Goal: Task Accomplishment & Management: Manage account settings

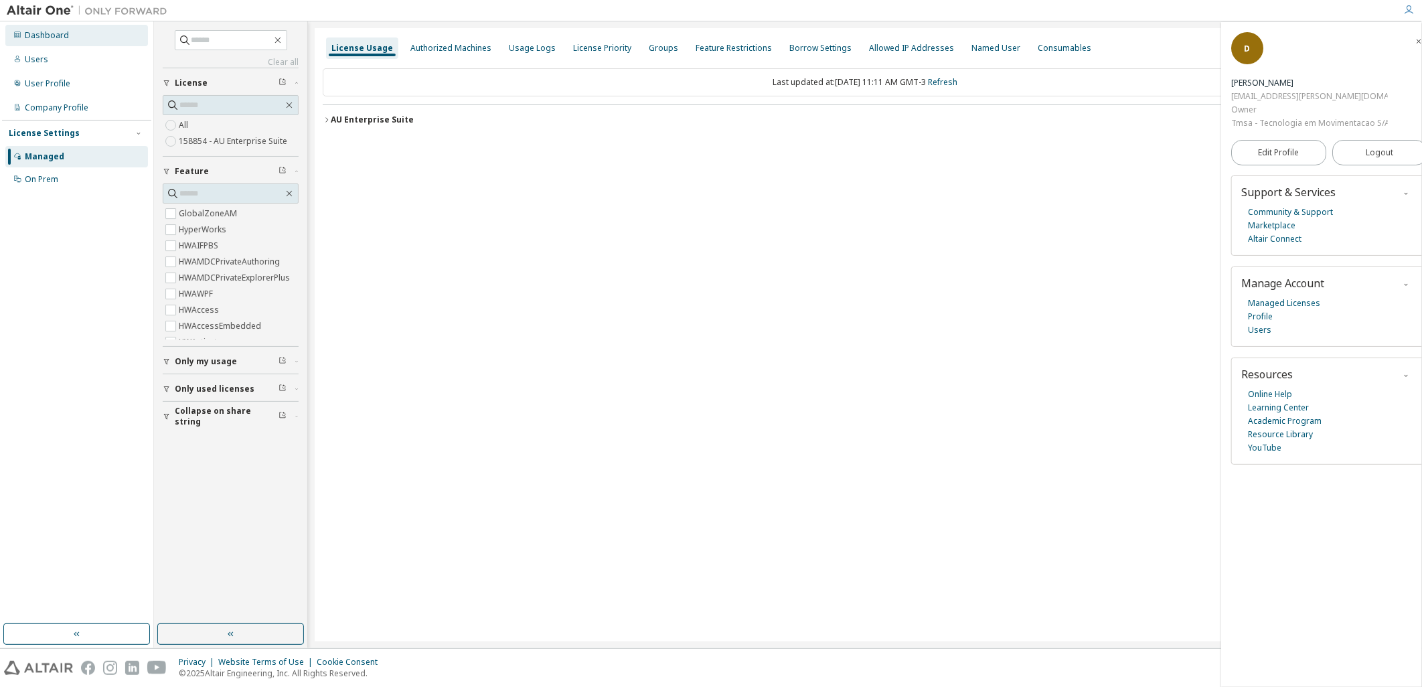
click at [60, 37] on div "Dashboard" at bounding box center [47, 35] width 44 height 11
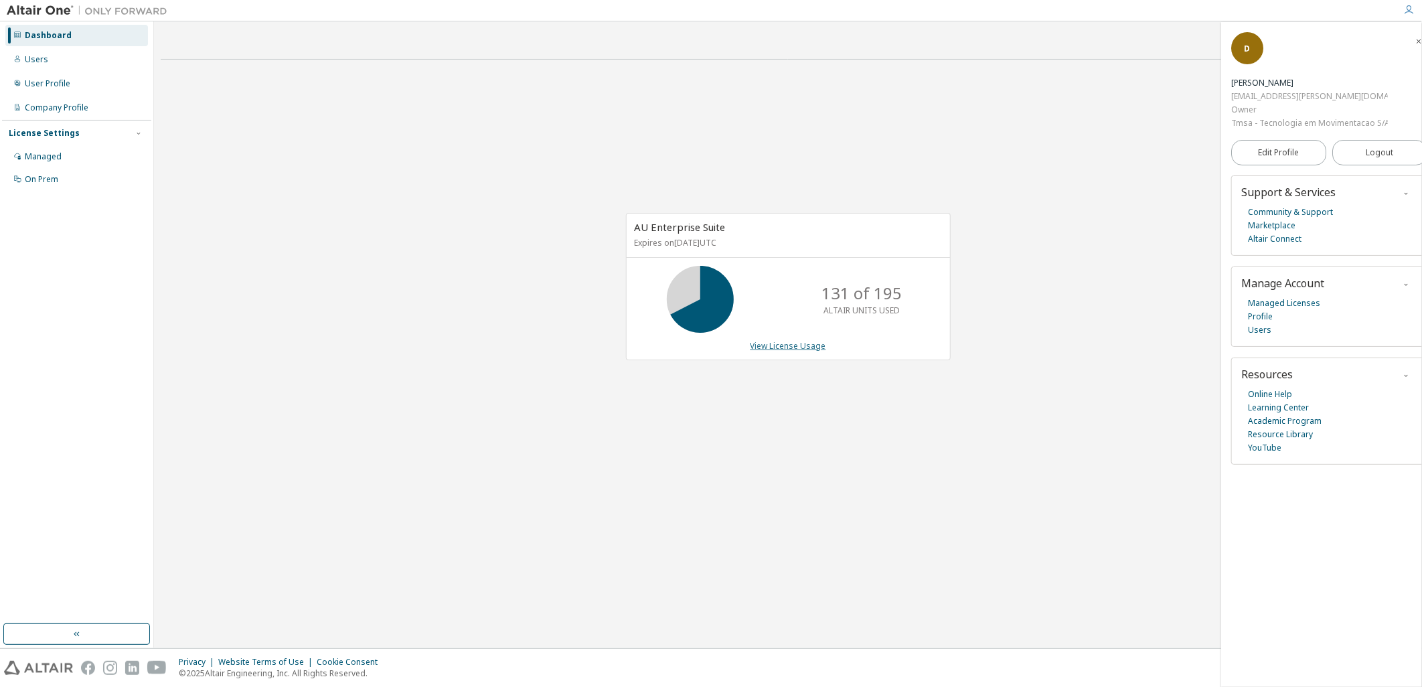
click at [797, 343] on link "View License Usage" at bounding box center [788, 345] width 76 height 11
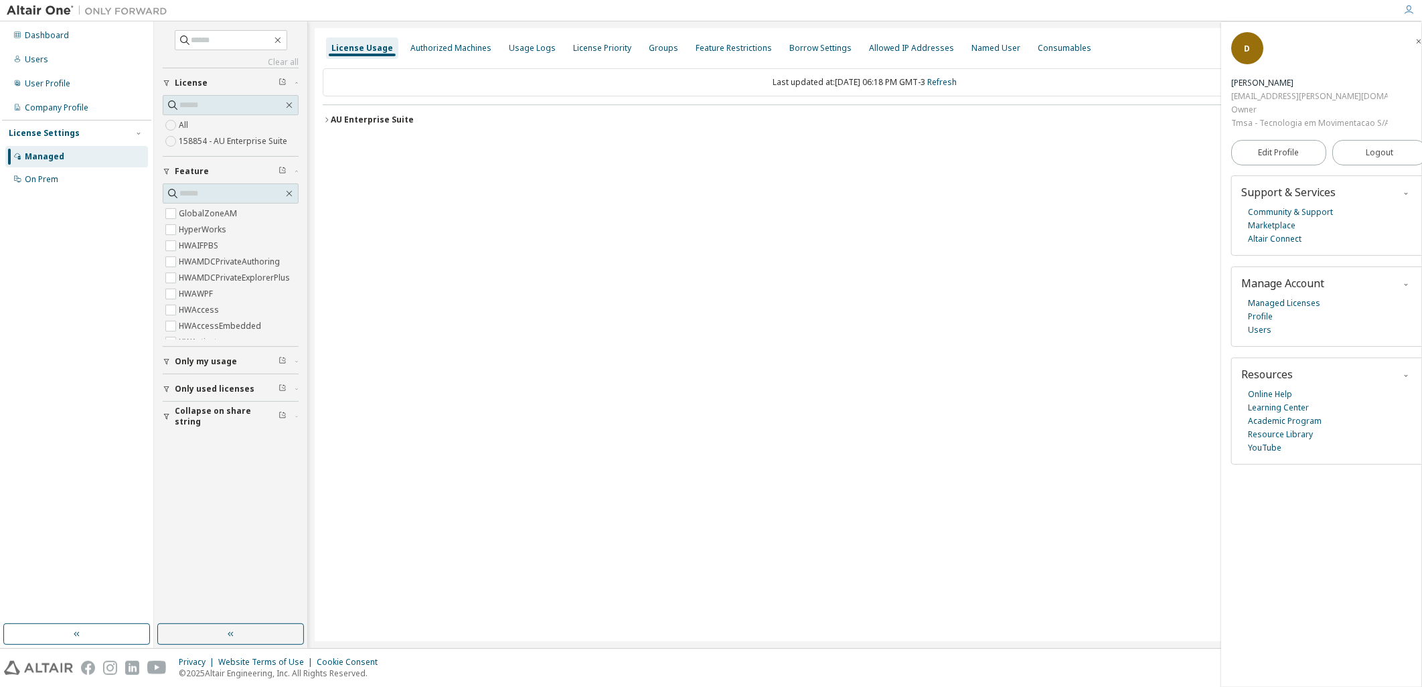
click at [217, 392] on span "Only used licenses" at bounding box center [215, 389] width 80 height 11
click at [404, 124] on div "AU Enterprise Suite" at bounding box center [372, 119] width 83 height 11
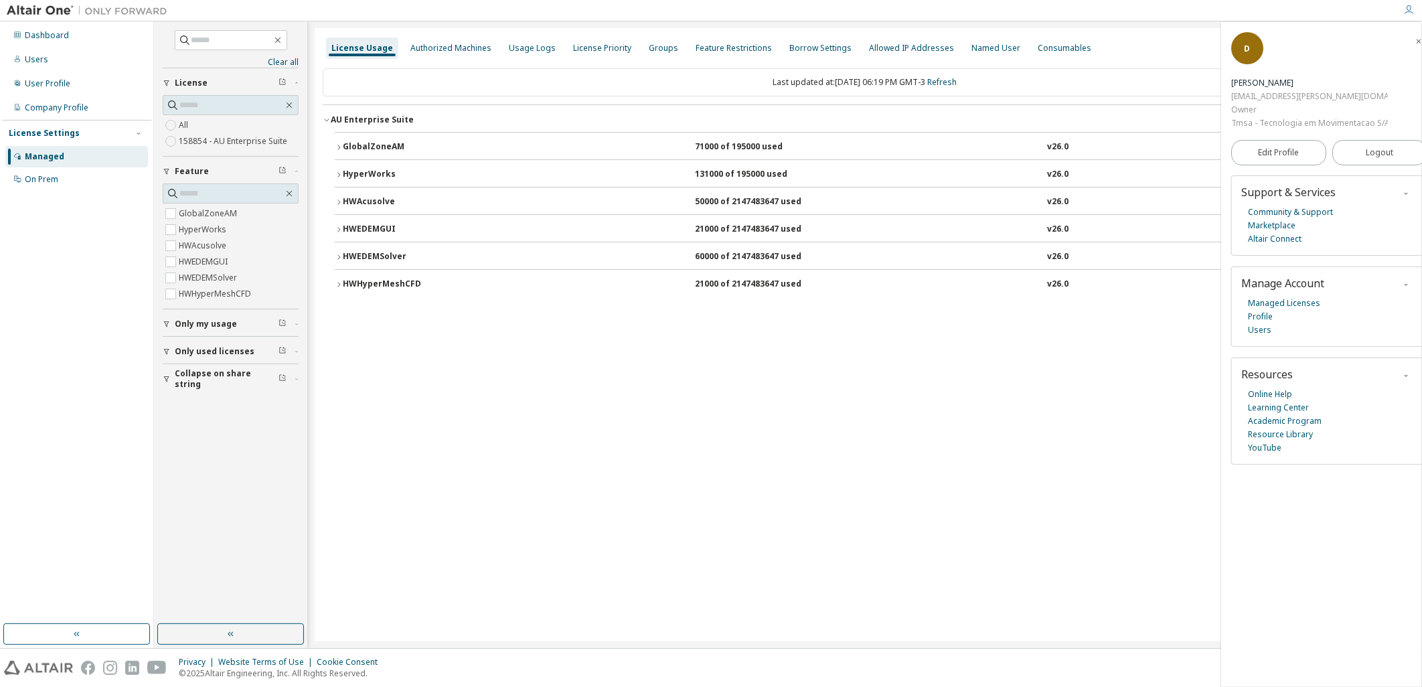
click at [618, 293] on button "HWHyperMeshCFD 21000 of 2147483647 used v26.0 Expire date: [DATE]" at bounding box center [865, 284] width 1060 height 29
click at [661, 293] on button "HWHyperMeshCFD 21000 of 2147483647 used v26.0 Expire date: [DATE]" at bounding box center [865, 284] width 1060 height 29
click at [652, 253] on div "HWEDEMSolver 60000 of 2147483647 used v26.0 Expire date: [DATE]" at bounding box center [869, 257] width 1052 height 12
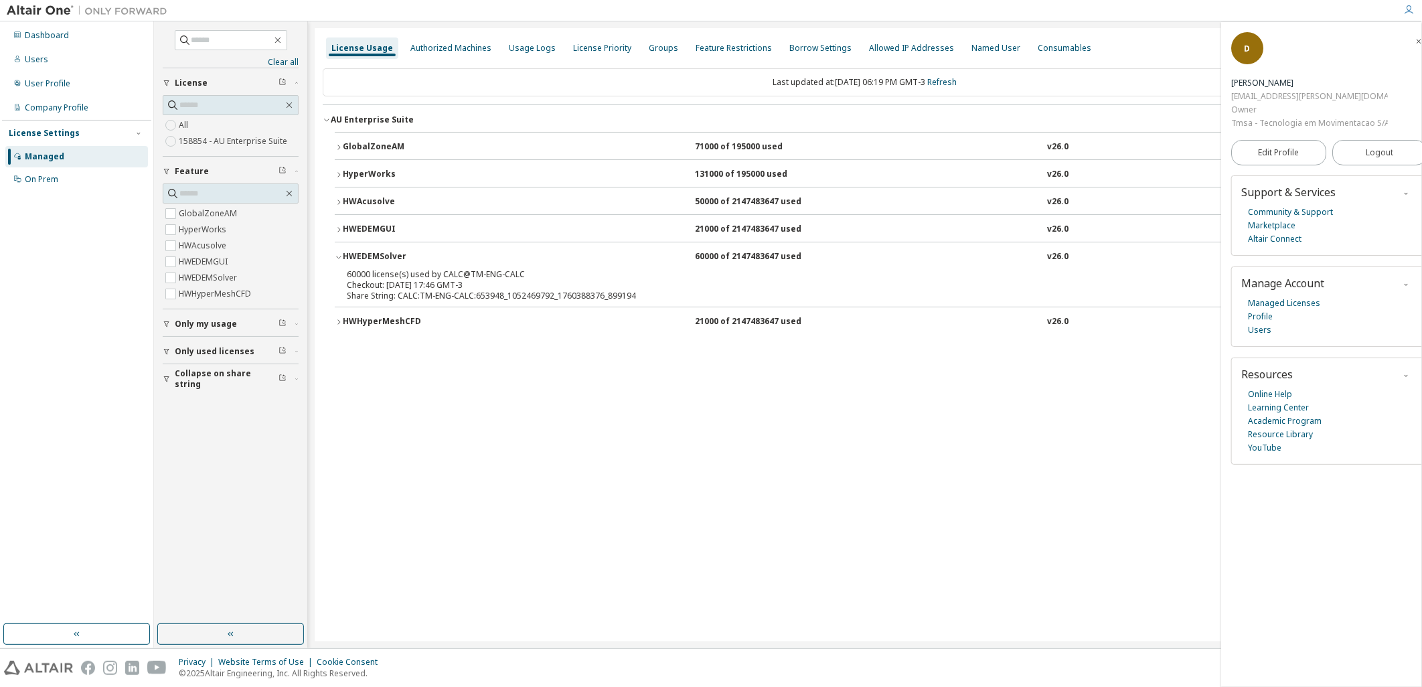
click at [652, 253] on div "HWEDEMSolver 60000 of 2147483647 used v26.0 Expire date: [DATE]" at bounding box center [869, 257] width 1052 height 12
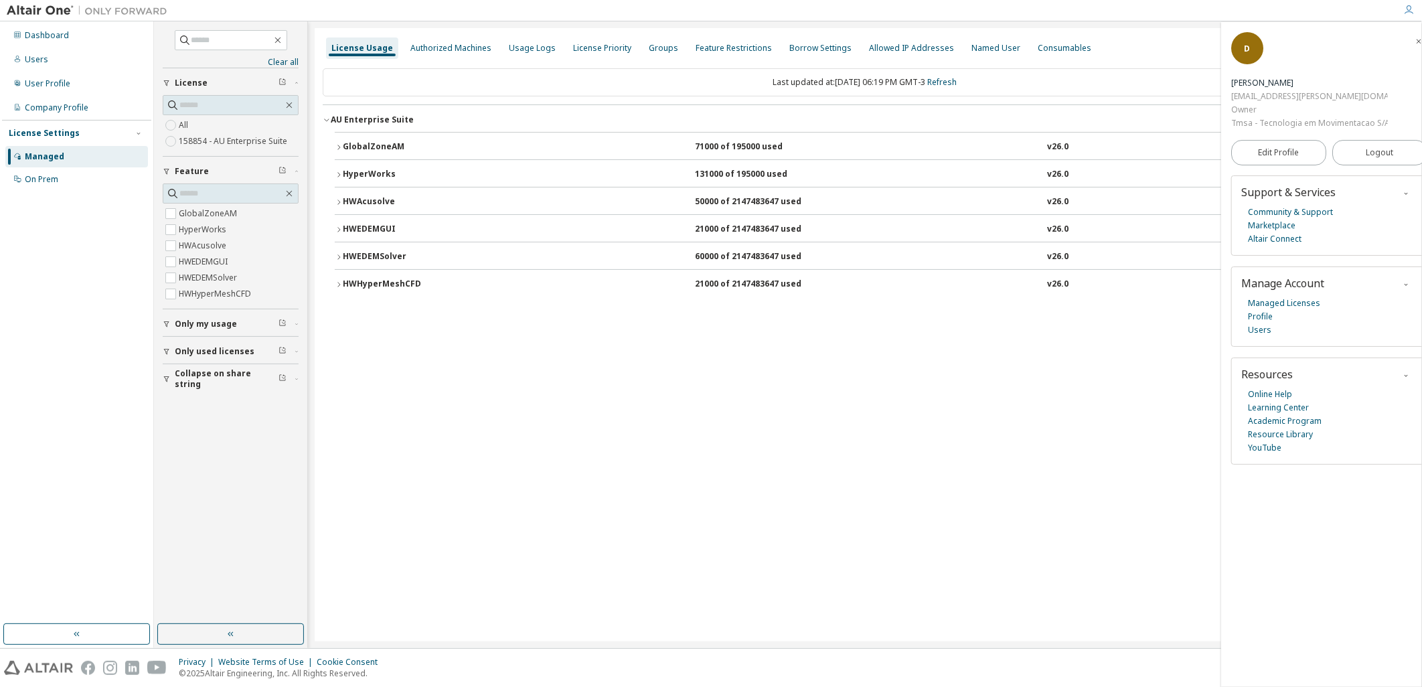
click at [653, 230] on div "HWEDEMGUI 21000 of 2147483647 used v26.0 Expire date: [DATE]" at bounding box center [869, 230] width 1052 height 12
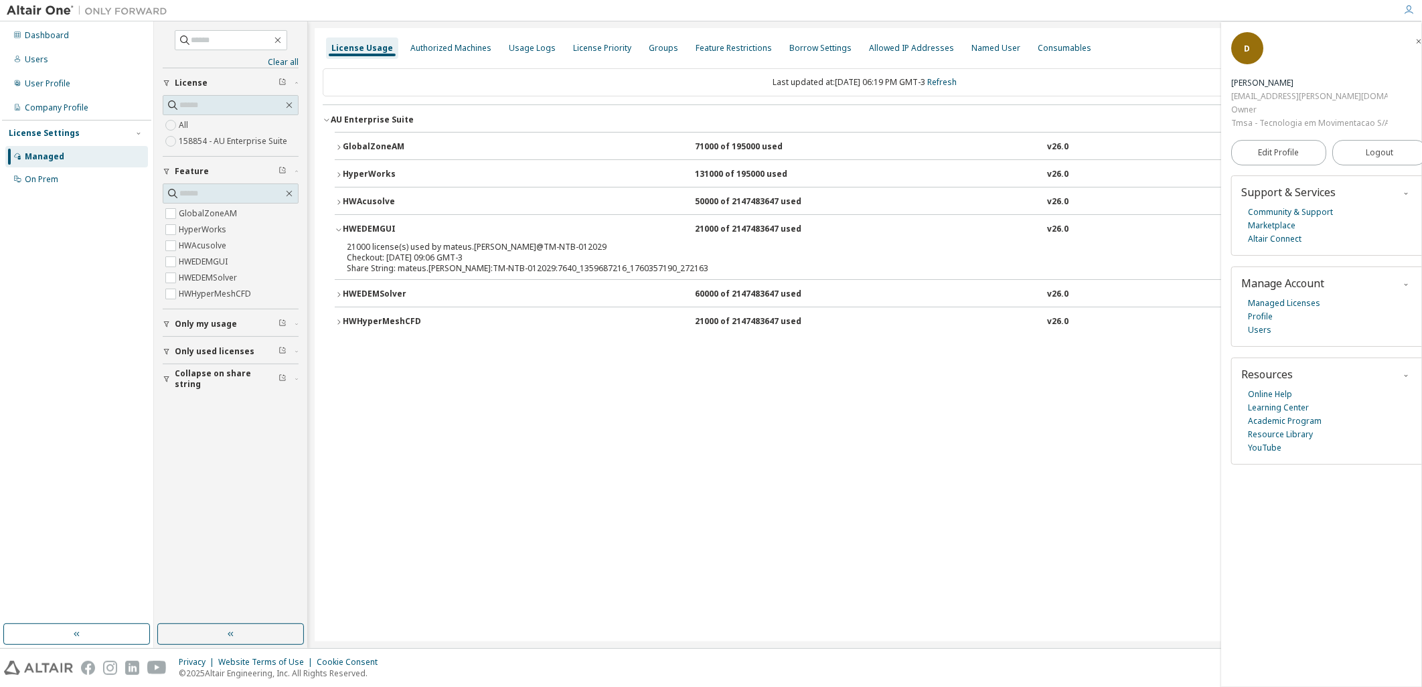
click at [653, 230] on div "HWEDEMGUI 21000 of 2147483647 used v26.0 Expire date: [DATE]" at bounding box center [869, 230] width 1052 height 12
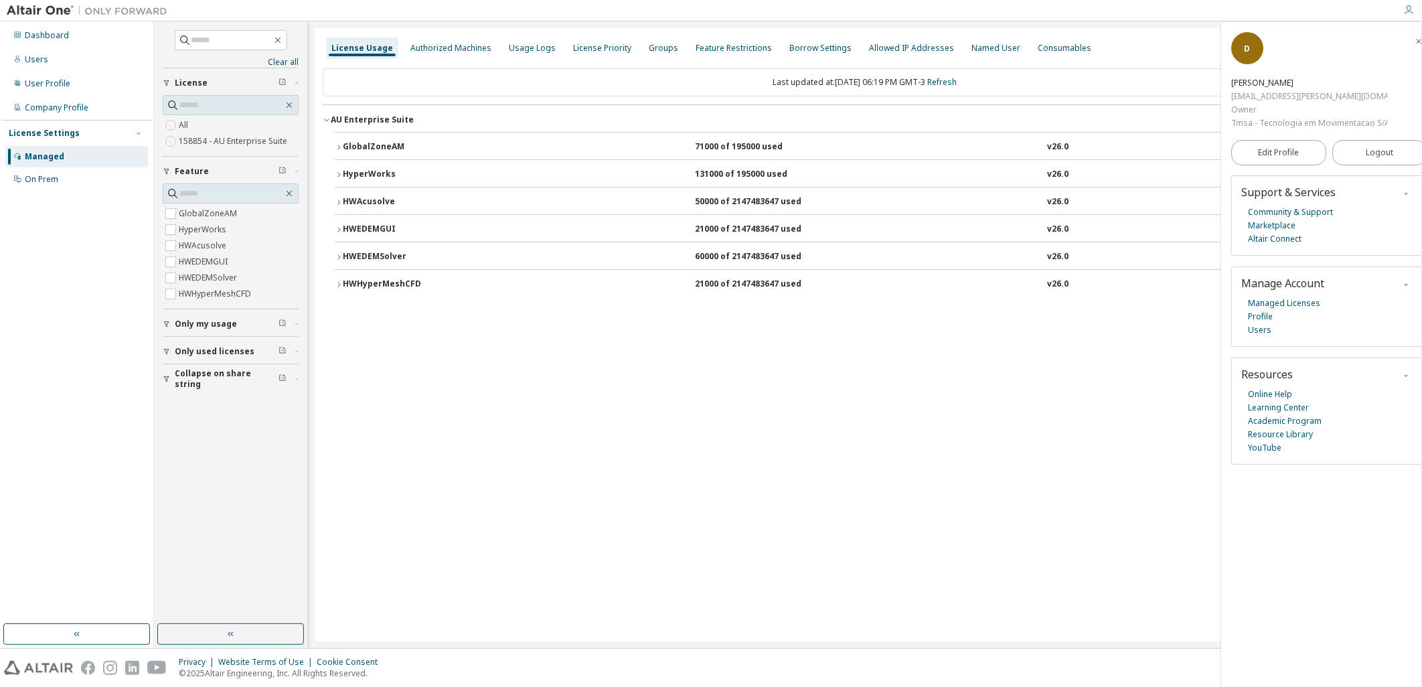
click at [632, 201] on div "HWAcusolve 50000 of 2147483647 used v26.0 Expire date: [DATE]" at bounding box center [869, 202] width 1052 height 12
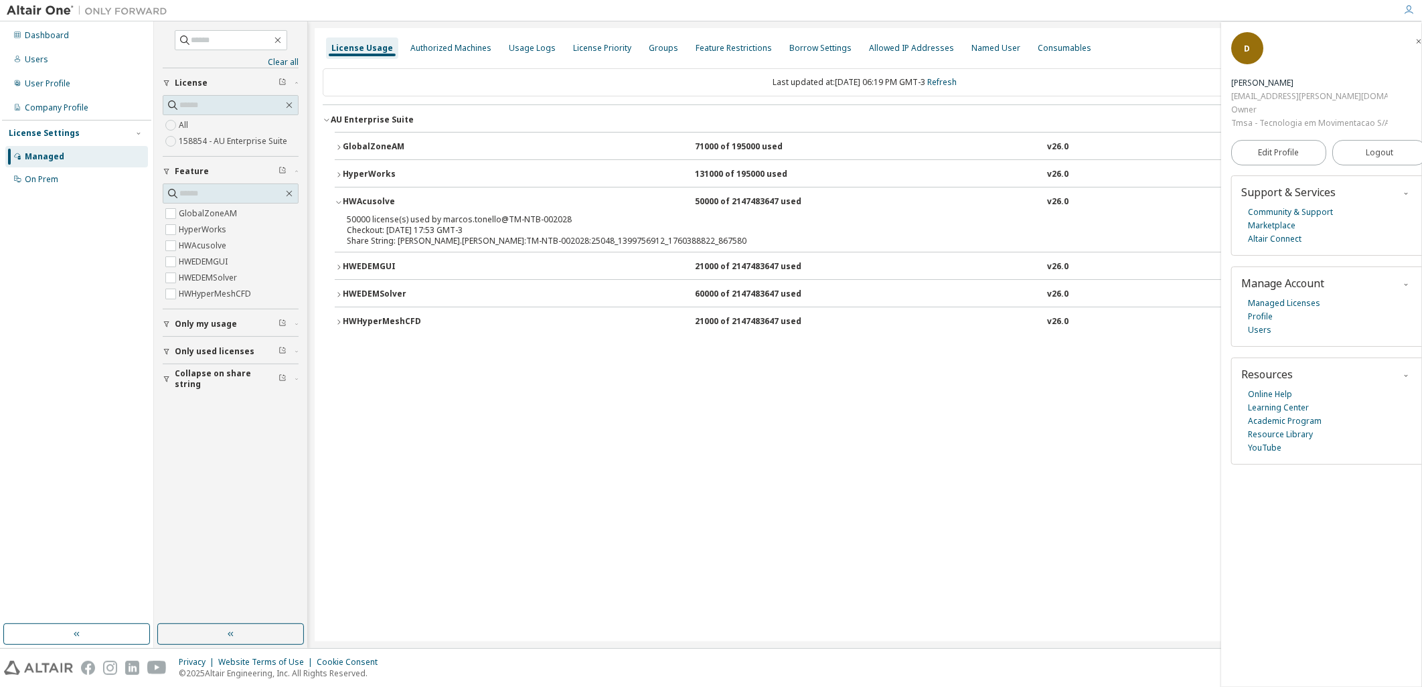
drag, startPoint x: 699, startPoint y: 202, endPoint x: 704, endPoint y: 226, distance: 24.5
click at [699, 203] on div "50000 of 2147483647 used" at bounding box center [755, 202] width 120 height 12
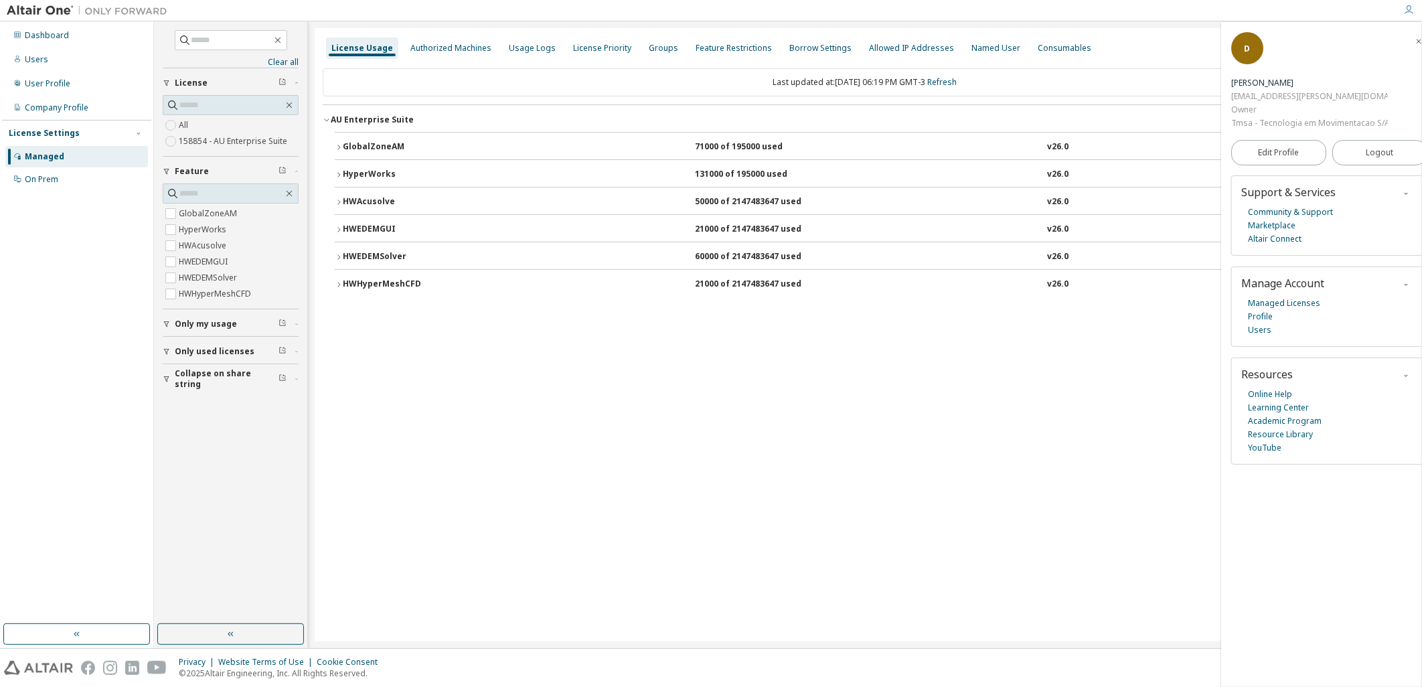
click at [756, 372] on div "License Usage Authorized Machines Usage Logs License Priority Groups Feature Re…" at bounding box center [865, 334] width 1100 height 613
